Goal: Information Seeking & Learning: Learn about a topic

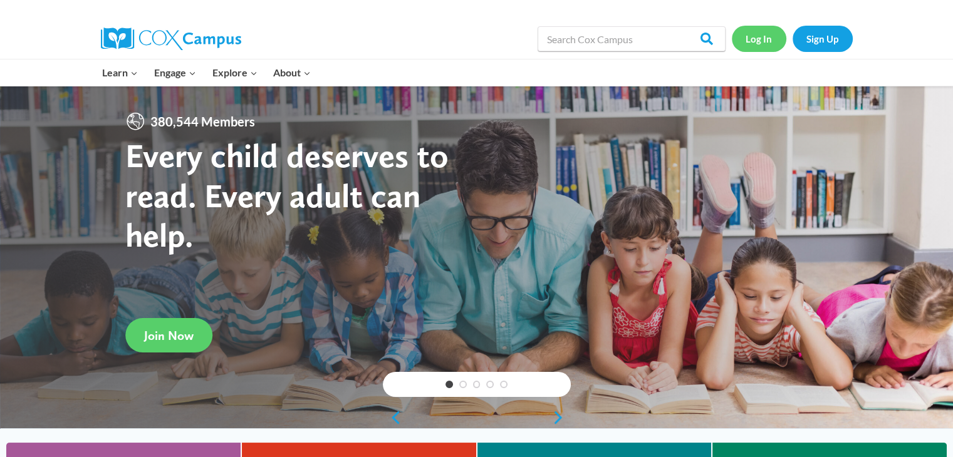
click at [766, 33] on link "Log In" at bounding box center [758, 39] width 54 height 26
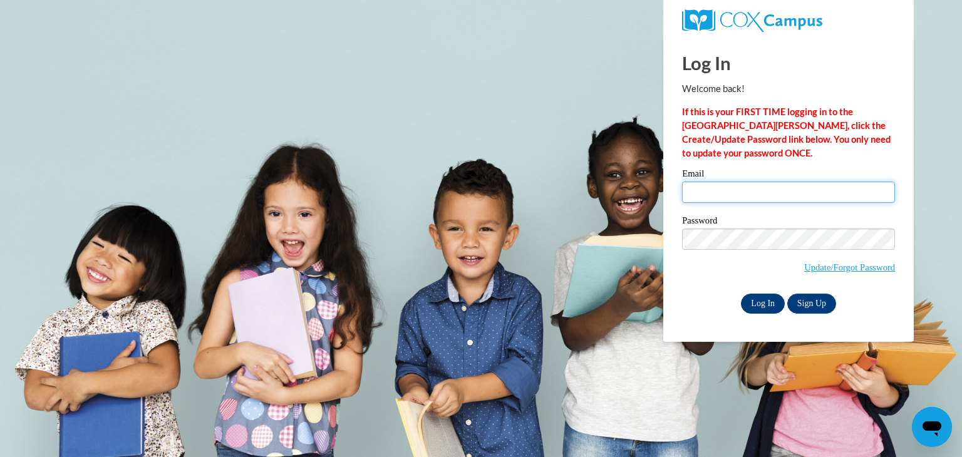
type input "ashley.britton@of-ps.org"
click at [768, 297] on input "Log In" at bounding box center [763, 304] width 44 height 20
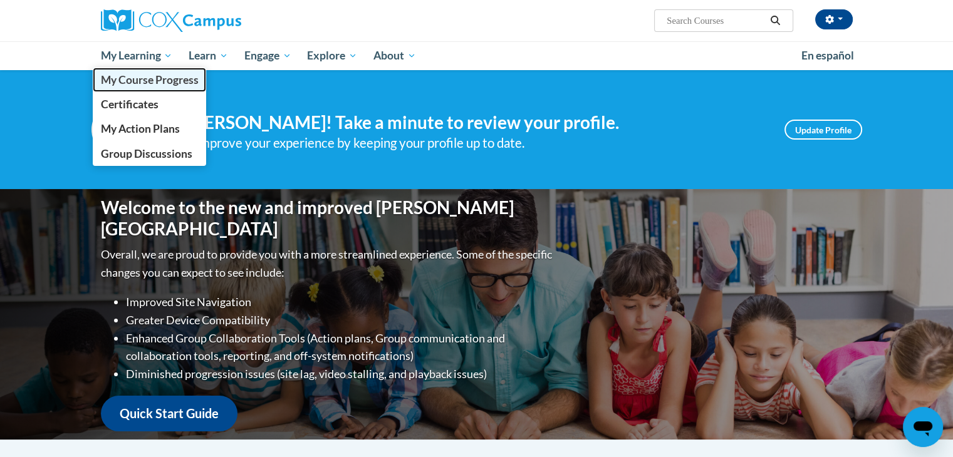
click at [155, 86] on span "My Course Progress" at bounding box center [149, 79] width 98 height 13
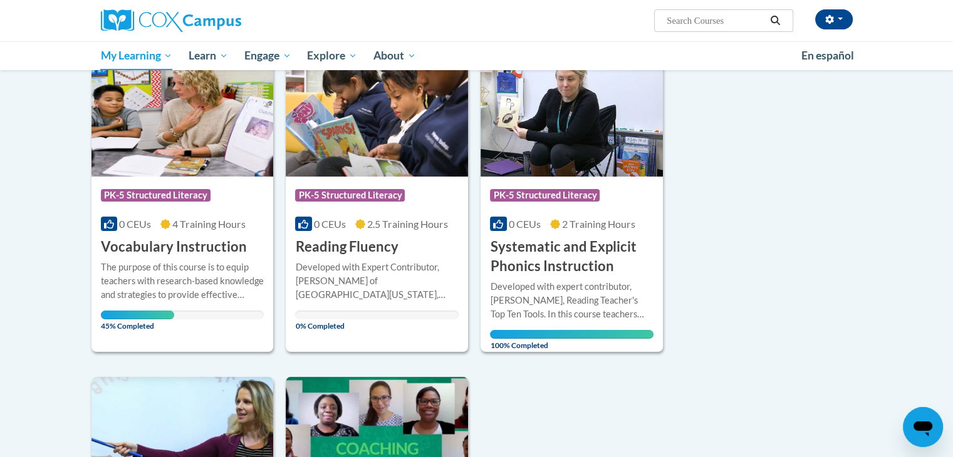
scroll to position [178, 0]
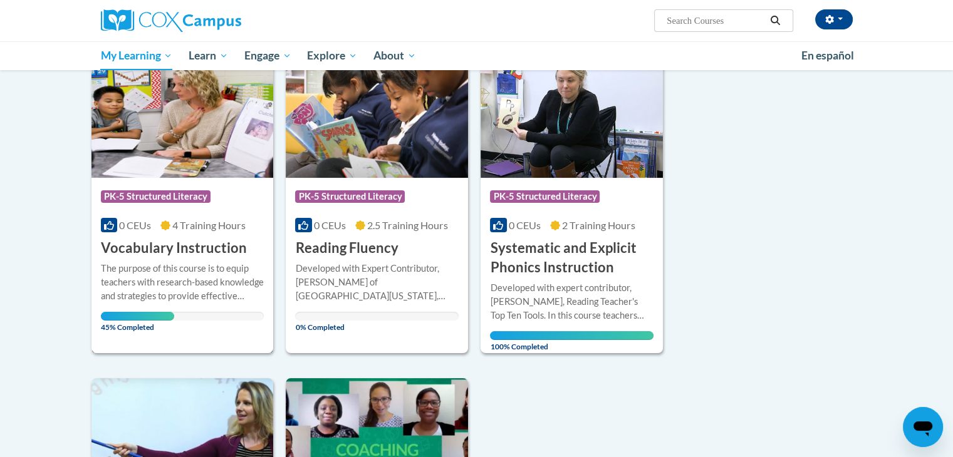
click at [226, 244] on h3 "Vocabulary Instruction" at bounding box center [174, 248] width 146 height 19
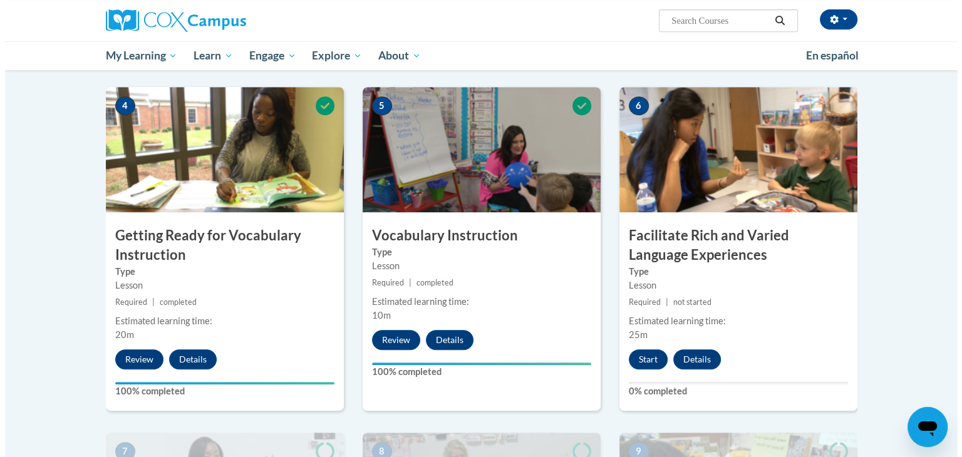
scroll to position [669, 0]
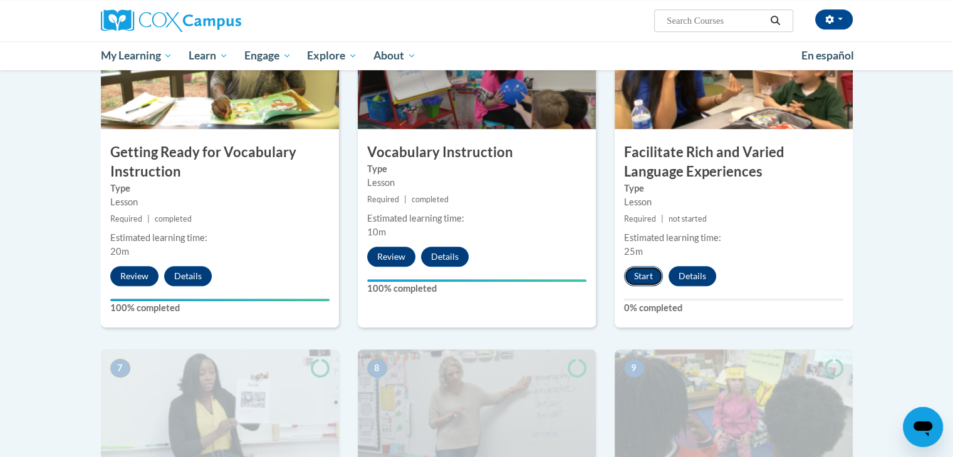
click at [634, 272] on button "Start" at bounding box center [643, 276] width 39 height 20
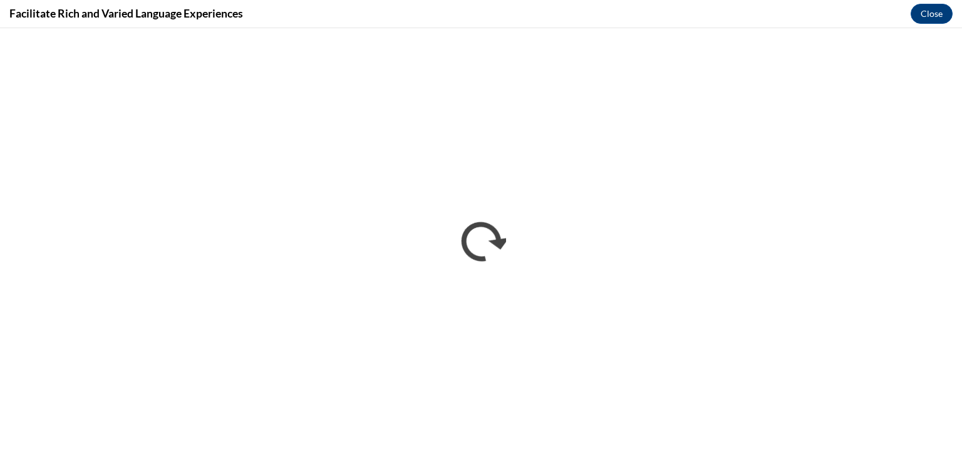
scroll to position [0, 0]
